Goal: Check status: Check status

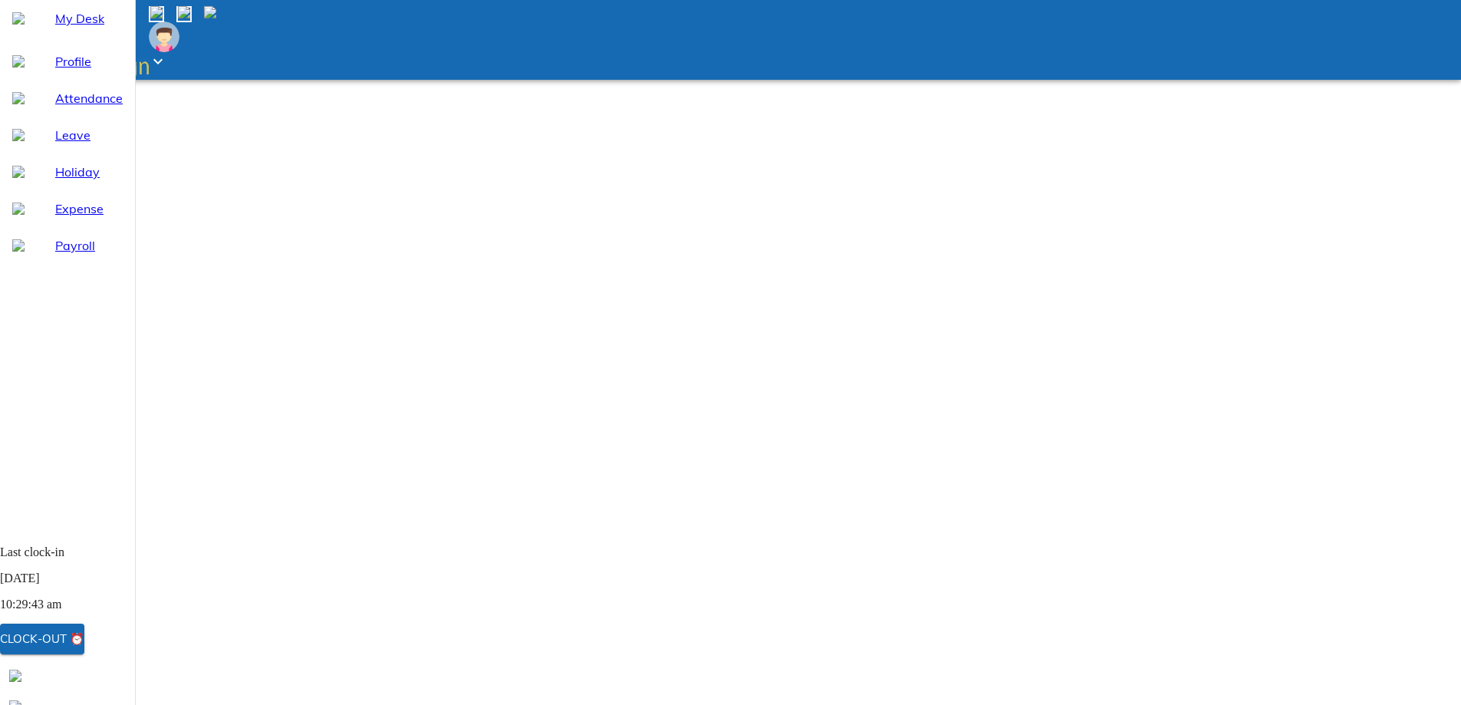
click at [63, 107] on span "Attendance" at bounding box center [88, 98] width 67 height 18
select select "10"
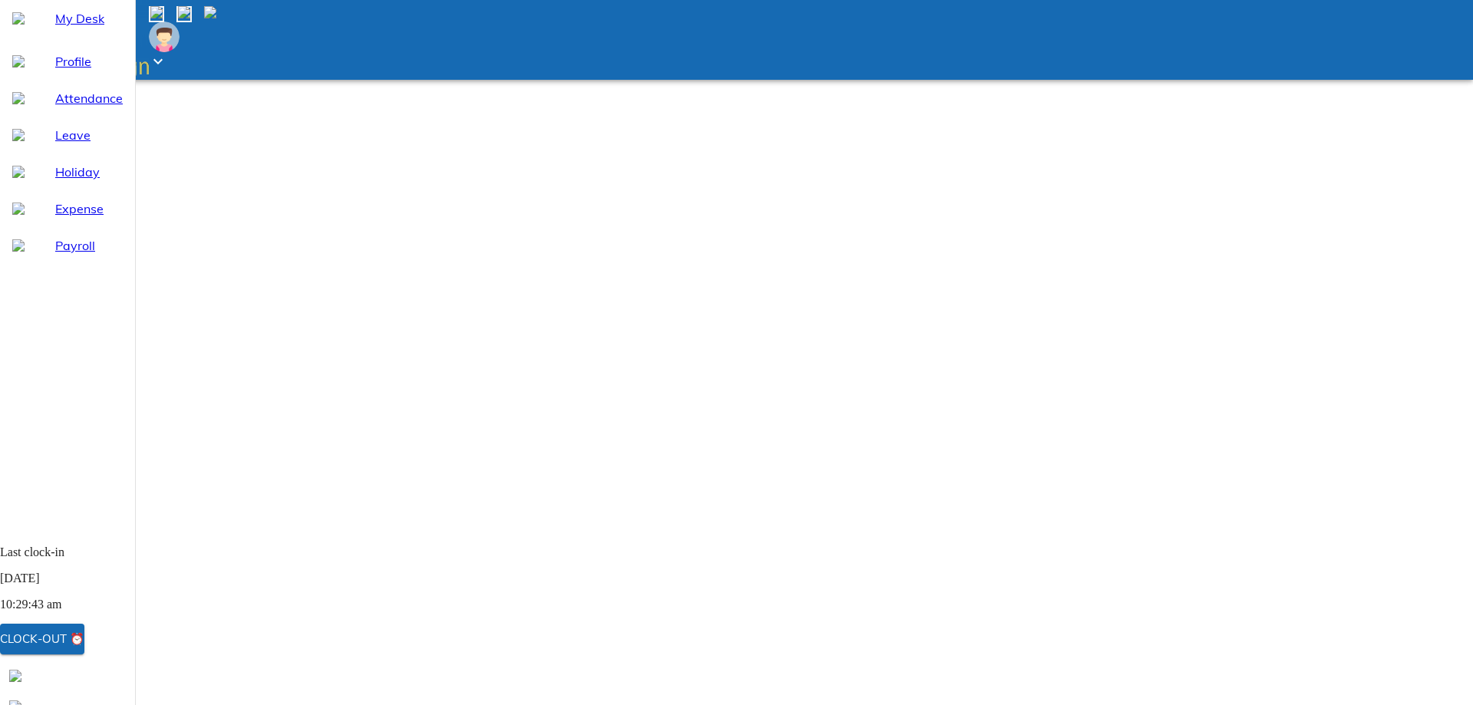
select select "9"
